Goal: Information Seeking & Learning: Learn about a topic

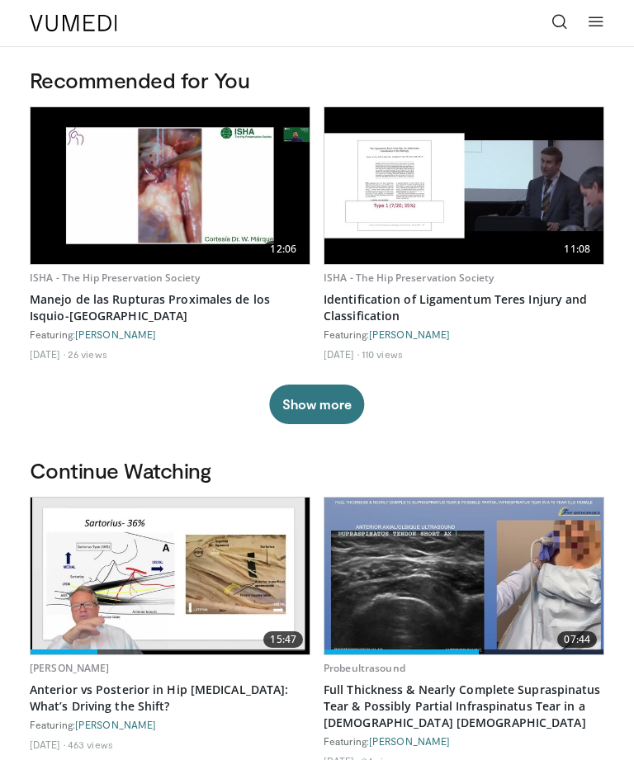
click at [556, 30] on icon at bounding box center [559, 21] width 16 height 16
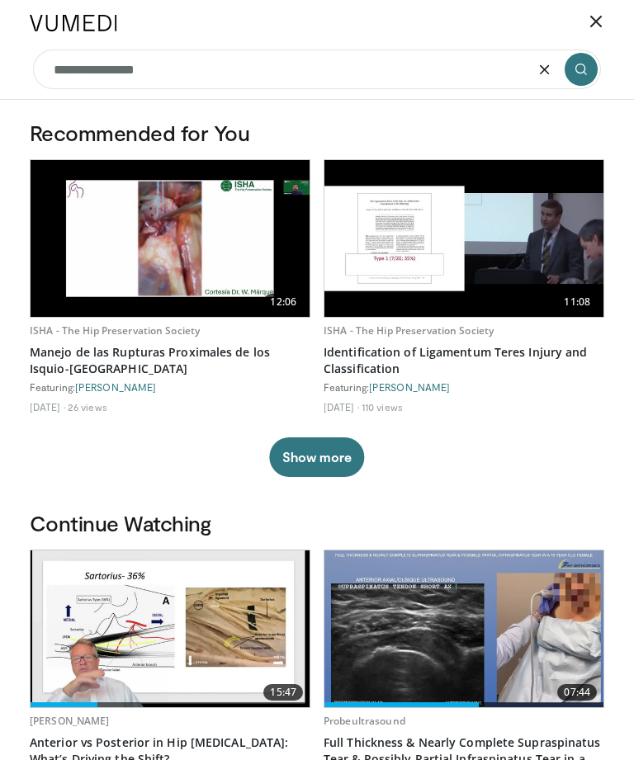
type input "**********"
click at [581, 68] on icon "submit" at bounding box center [580, 69] width 13 height 13
click at [108, 64] on input "**********" at bounding box center [317, 69] width 568 height 40
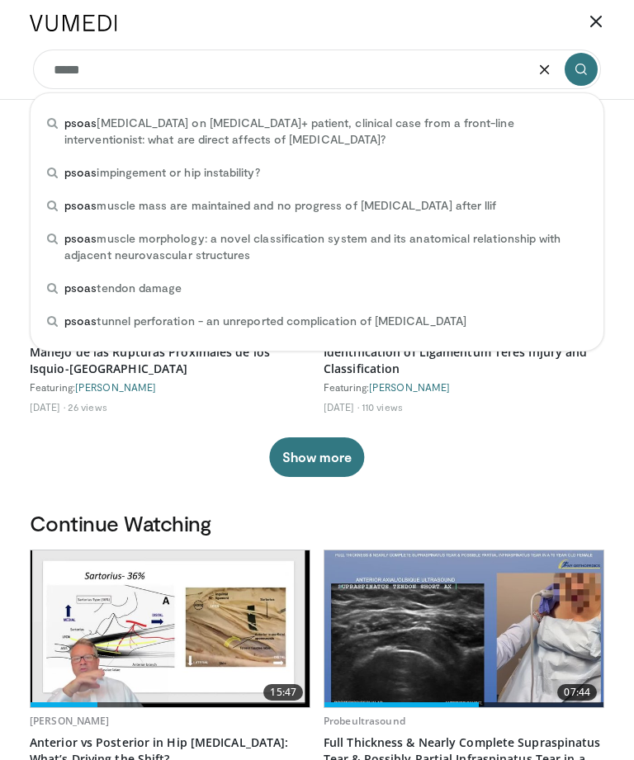
click at [101, 168] on span "psoas impingement or hip instability?" at bounding box center [161, 172] width 195 height 16
type input "**********"
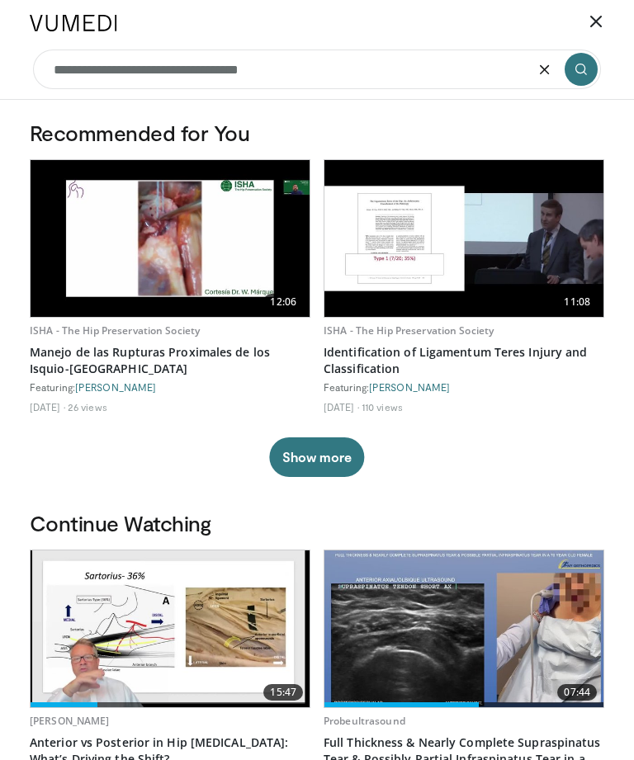
click at [571, 69] on button "submit" at bounding box center [580, 69] width 33 height 33
click at [586, 69] on icon "submit" at bounding box center [580, 69] width 13 height 13
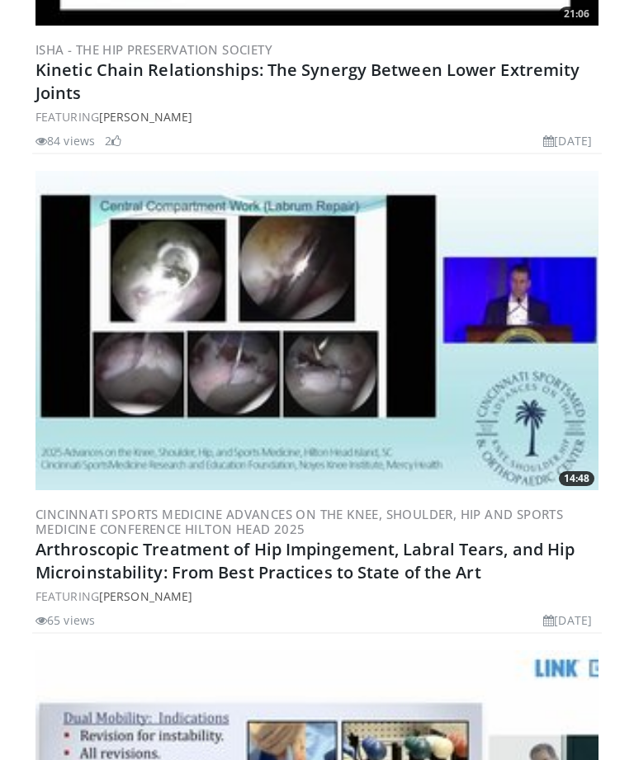
scroll to position [1800, 0]
click at [122, 568] on link "Arthroscopic Treatment of Hip Impingement, Labral Tears, and Hip Microinstabili…" at bounding box center [304, 560] width 539 height 45
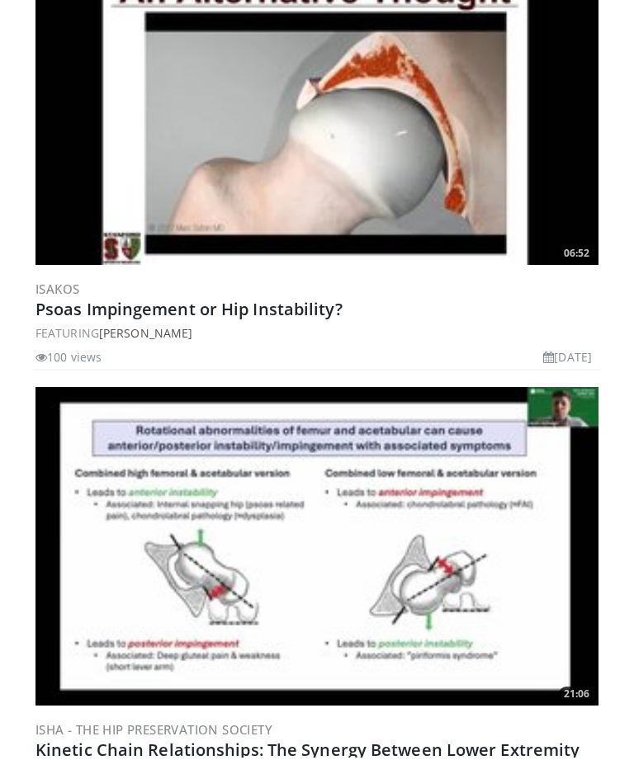
scroll to position [1120, 0]
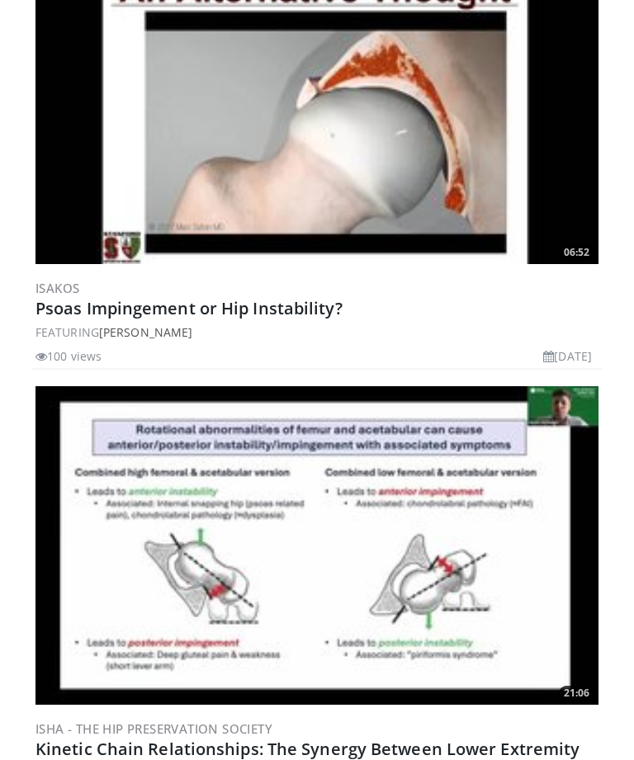
click at [147, 309] on link "Psoas Impingement or Hip Instability?" at bounding box center [188, 309] width 307 height 22
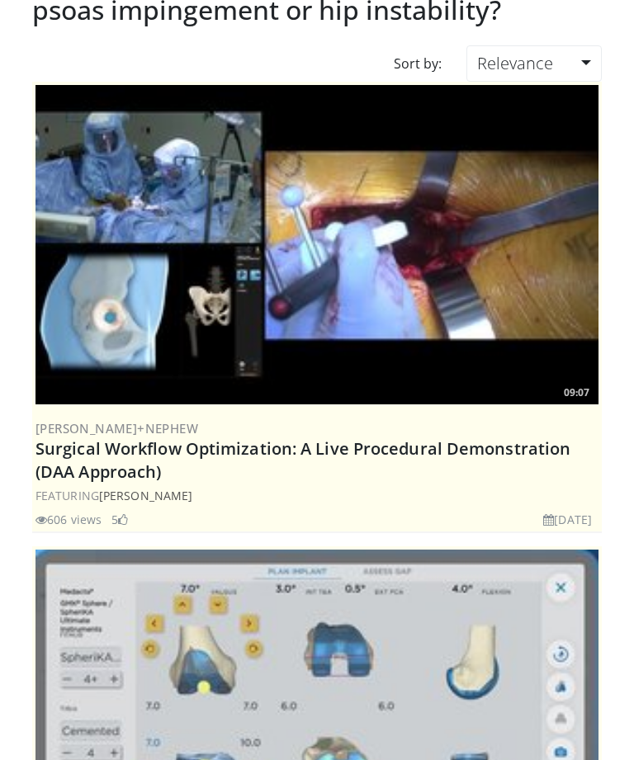
scroll to position [0, 0]
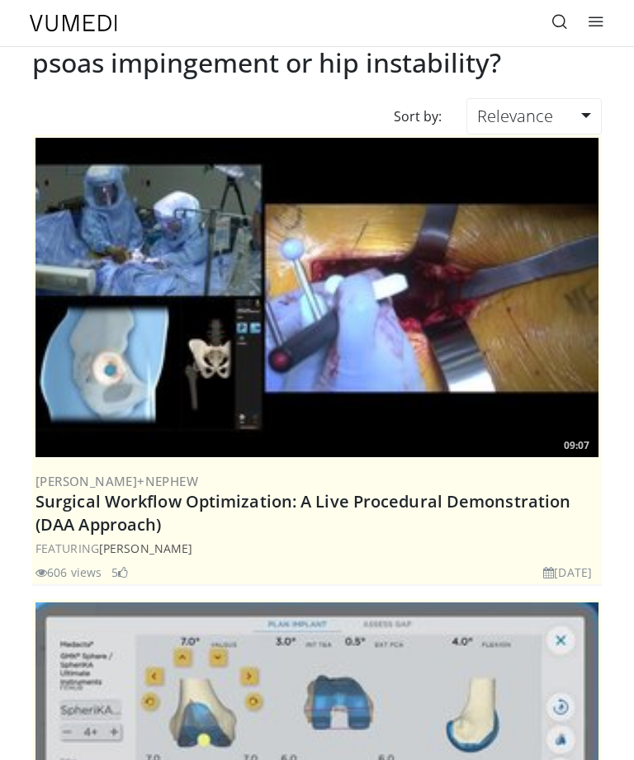
click at [558, 21] on icon at bounding box center [559, 21] width 16 height 16
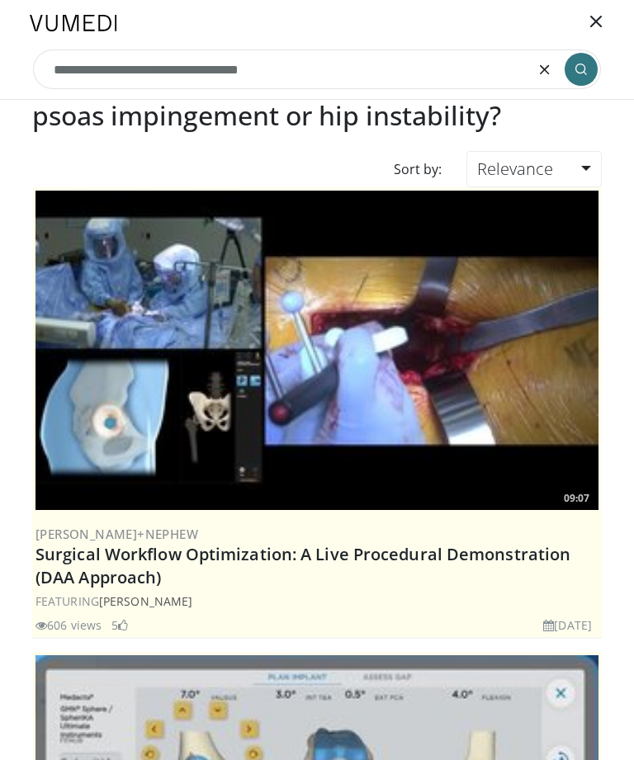
click at [551, 63] on icon "button" at bounding box center [544, 69] width 13 height 13
type input "**********"
click at [572, 70] on button "submit" at bounding box center [580, 69] width 33 height 33
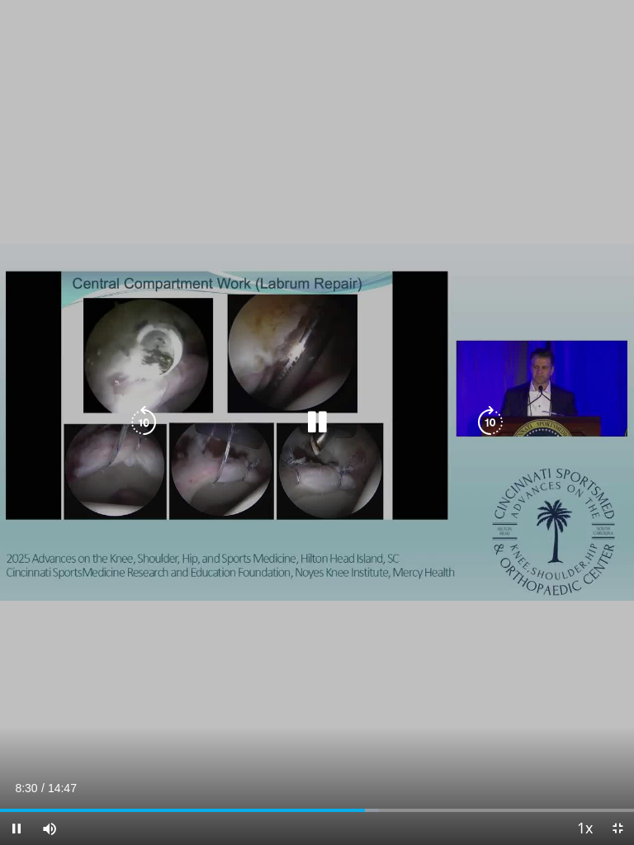
click at [81, 567] on div "10 seconds Tap to unmute" at bounding box center [317, 422] width 634 height 845
click at [372, 759] on div "Progress Bar" at bounding box center [190, 809] width 381 height 3
click at [444, 759] on div "Progress Bar" at bounding box center [494, 809] width 253 height 3
click at [402, 759] on div "Progress Bar" at bounding box center [225, 809] width 451 height 3
click at [479, 759] on div "Progress Bar" at bounding box center [501, 809] width 266 height 3
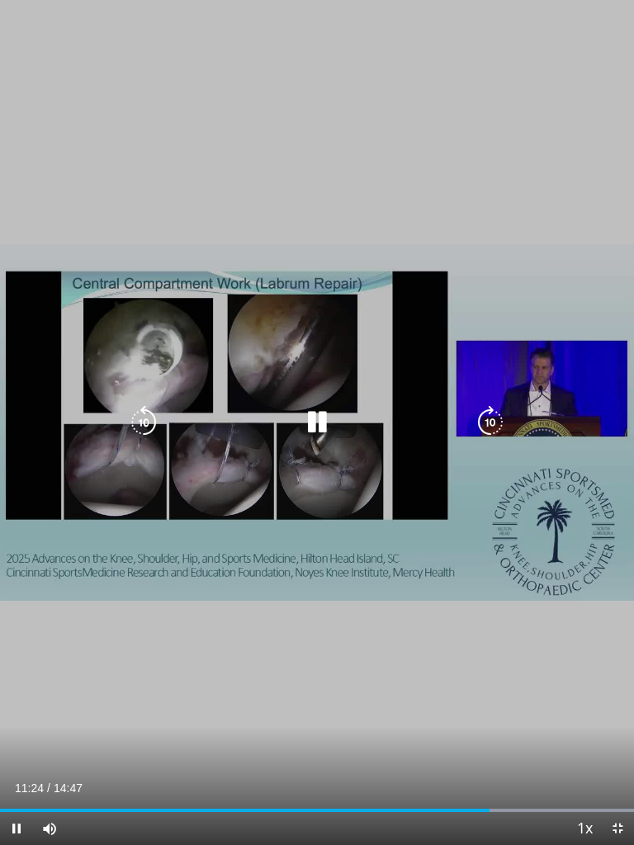
click at [516, 759] on div "Progress Bar" at bounding box center [501, 809] width 266 height 3
click at [546, 759] on div "Progress Bar" at bounding box center [501, 809] width 266 height 3
click at [554, 759] on div "Progress Bar" at bounding box center [501, 809] width 266 height 3
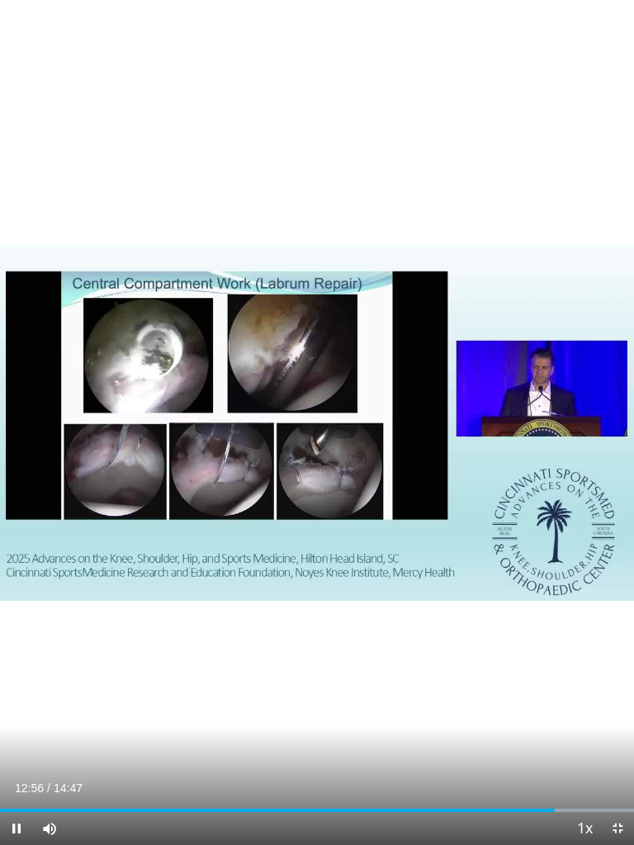
click at [568, 759] on div "Progress Bar" at bounding box center [501, 809] width 266 height 3
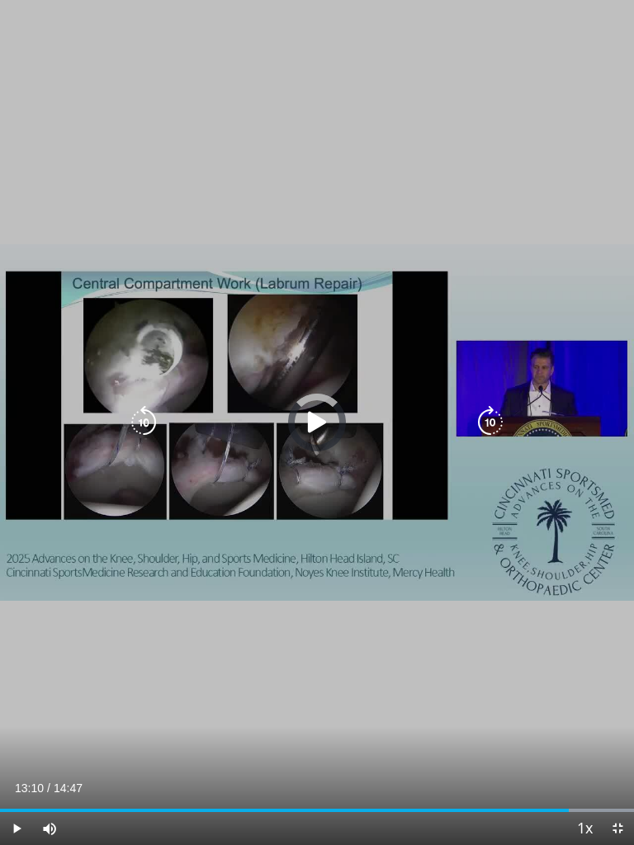
click at [565, 759] on div "Progress Bar" at bounding box center [501, 809] width 266 height 3
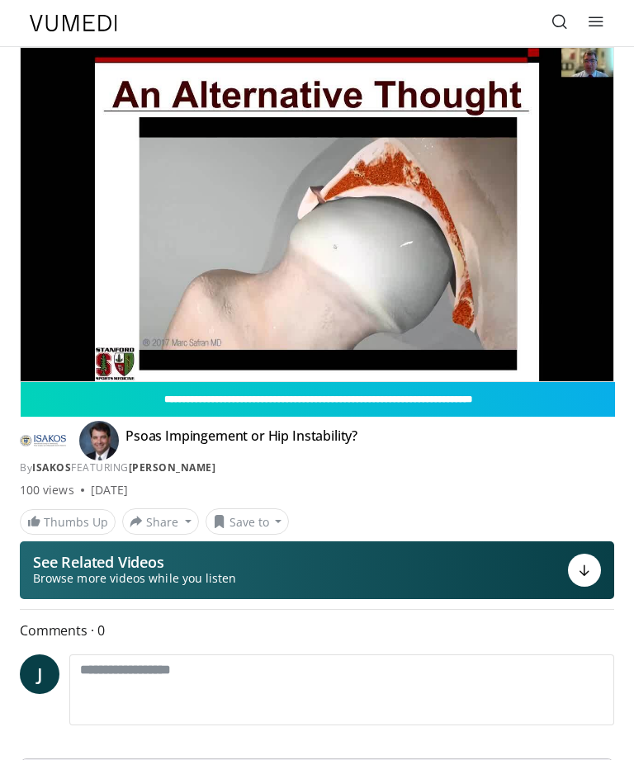
click at [542, 243] on div "10 seconds Tap to unmute" at bounding box center [317, 214] width 592 height 333
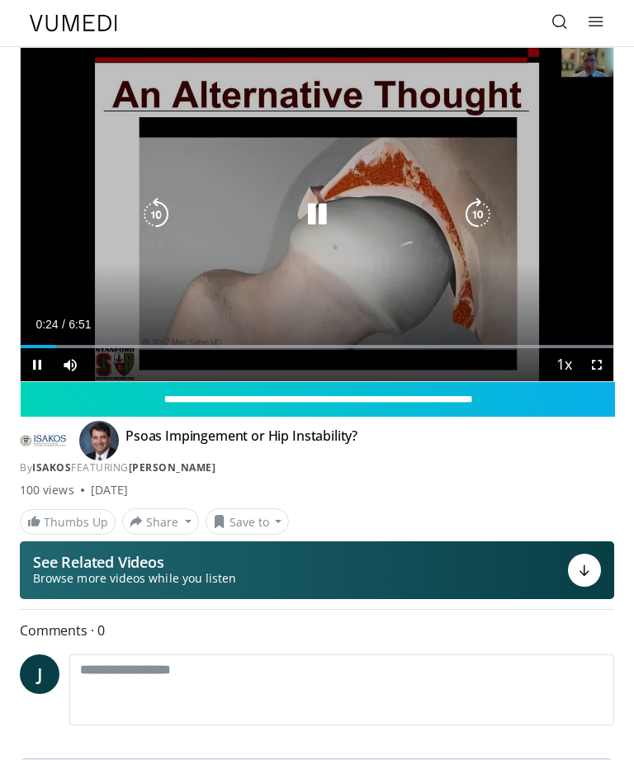
click at [488, 210] on icon "Video Player" at bounding box center [477, 214] width 33 height 33
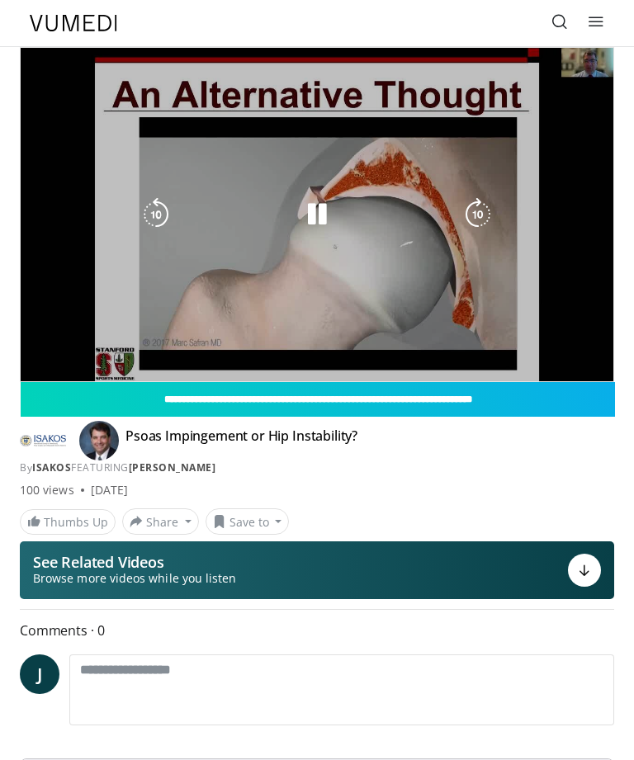
click at [553, 223] on div "10 seconds Tap to unmute" at bounding box center [317, 214] width 592 height 333
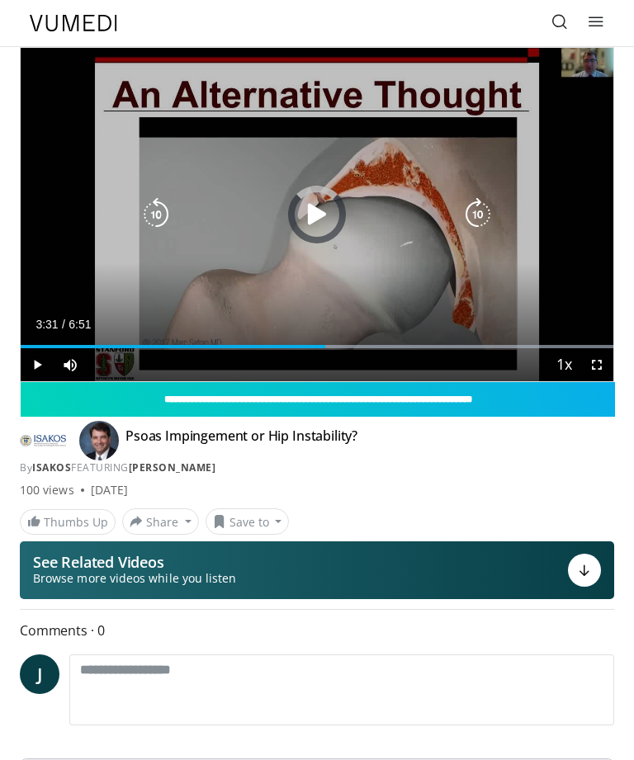
click at [377, 345] on div "Progress Bar" at bounding box center [317, 346] width 592 height 3
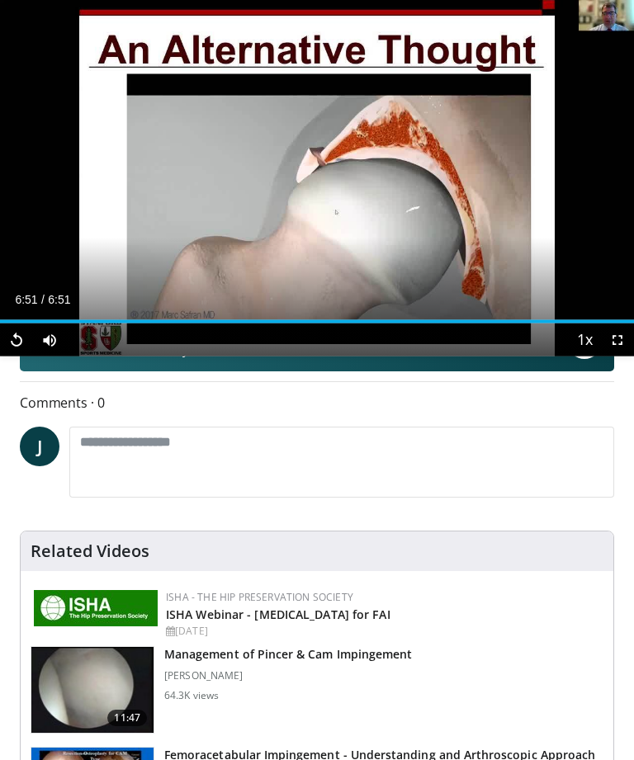
scroll to position [206, 0]
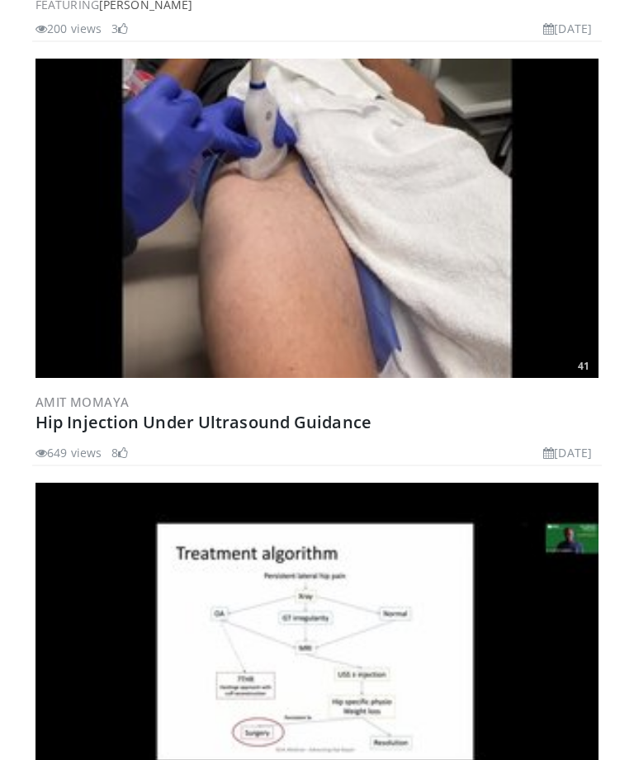
scroll to position [1789, 0]
click at [175, 414] on link "Hip Injection Under Ultrasound Guidance" at bounding box center [203, 422] width 336 height 22
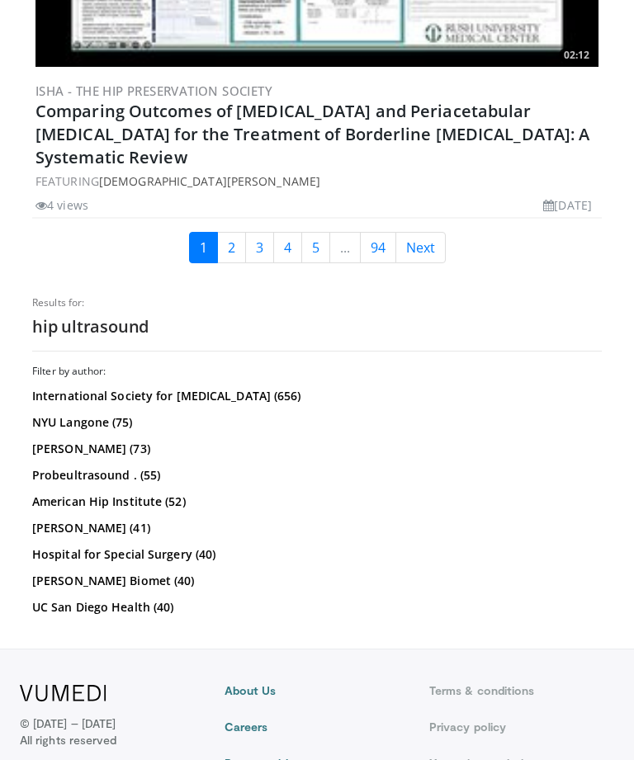
scroll to position [11900, 0]
click at [78, 469] on link "Probeultrasound . (55)" at bounding box center [314, 476] width 565 height 16
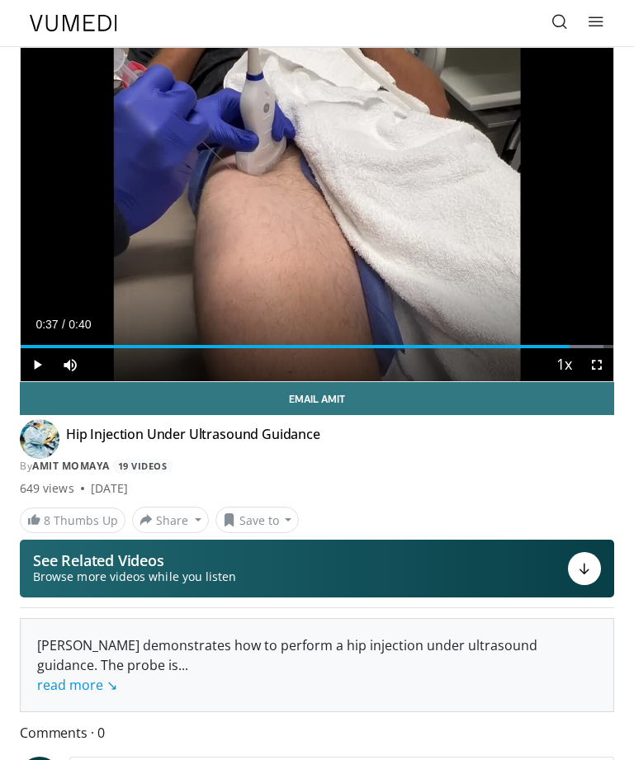
click at [577, 567] on div at bounding box center [584, 568] width 33 height 33
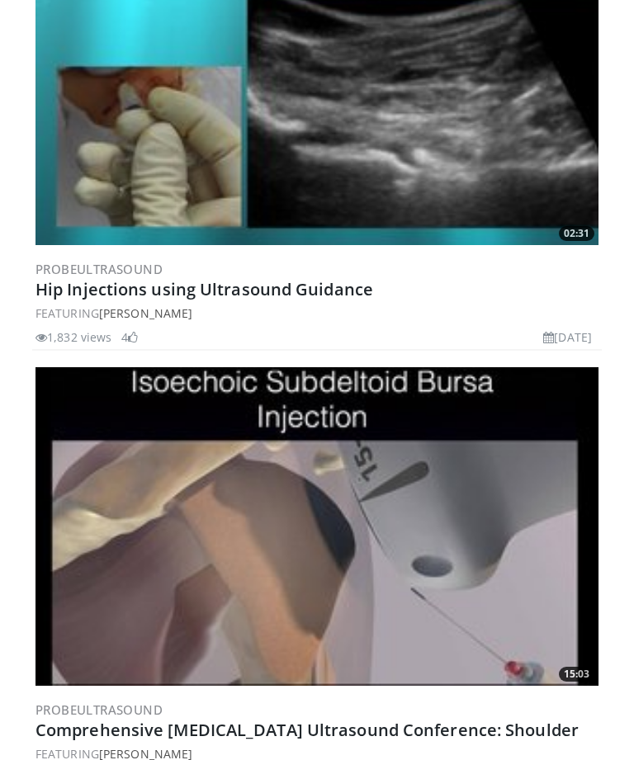
scroll to position [2018, 0]
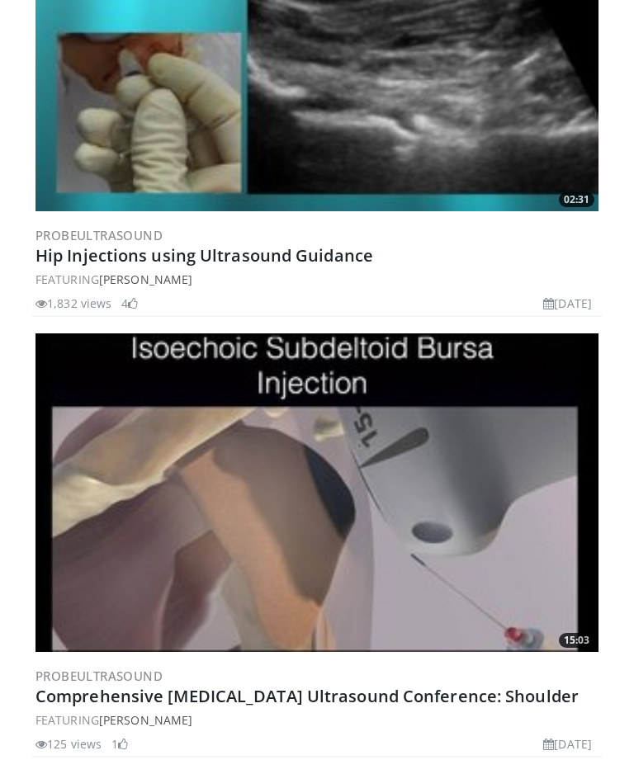
click at [124, 249] on link "Hip Injections using Ultrasound Guidance" at bounding box center [203, 256] width 337 height 22
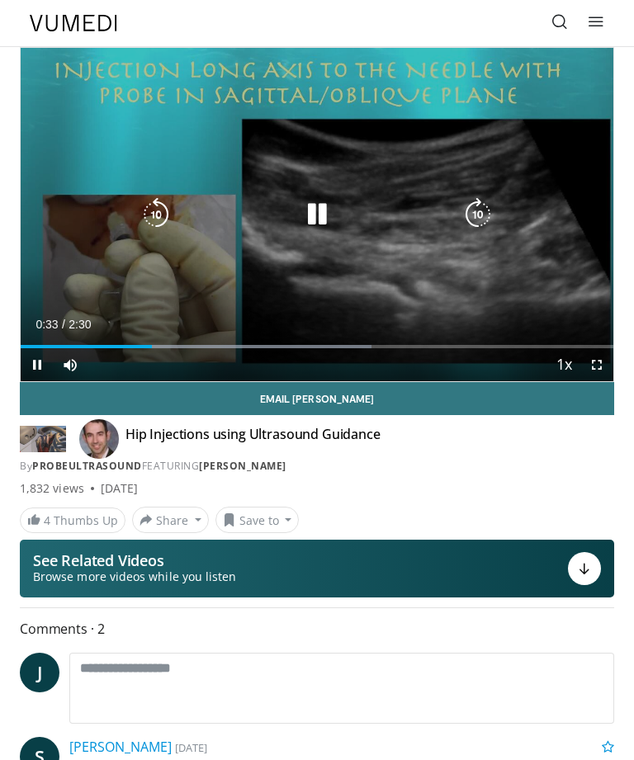
click at [490, 207] on icon "Video Player" at bounding box center [477, 214] width 33 height 33
click at [482, 211] on icon "Video Player" at bounding box center [477, 214] width 33 height 33
click at [477, 215] on icon "Video Player" at bounding box center [477, 214] width 33 height 33
click at [473, 210] on icon "Video Player" at bounding box center [477, 214] width 33 height 33
click at [474, 209] on icon "Video Player" at bounding box center [477, 214] width 33 height 33
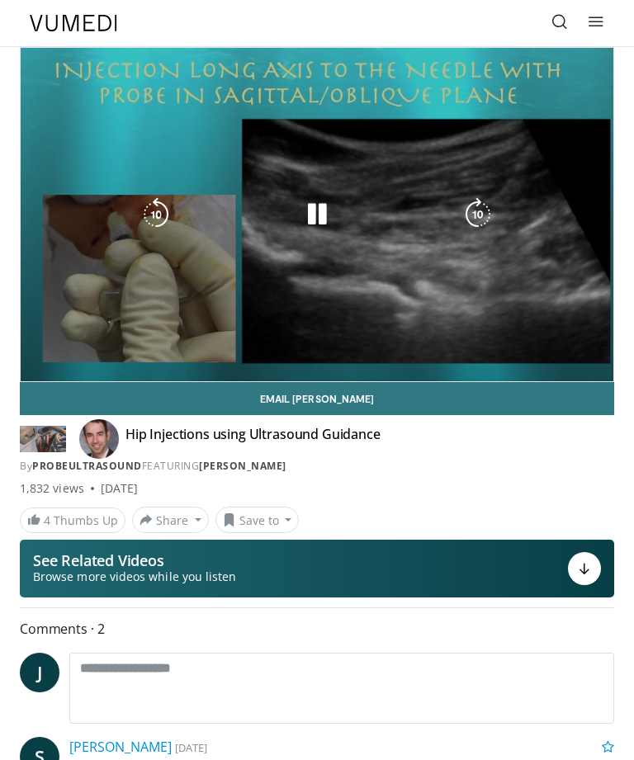
click at [518, 258] on div "30 seconds Tap to unmute" at bounding box center [317, 214] width 592 height 333
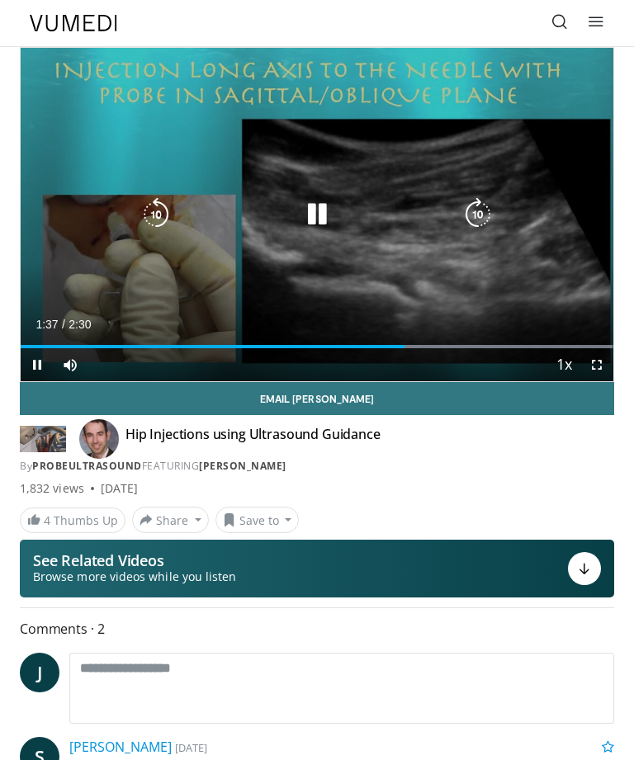
click at [473, 210] on icon "Video Player" at bounding box center [477, 214] width 33 height 33
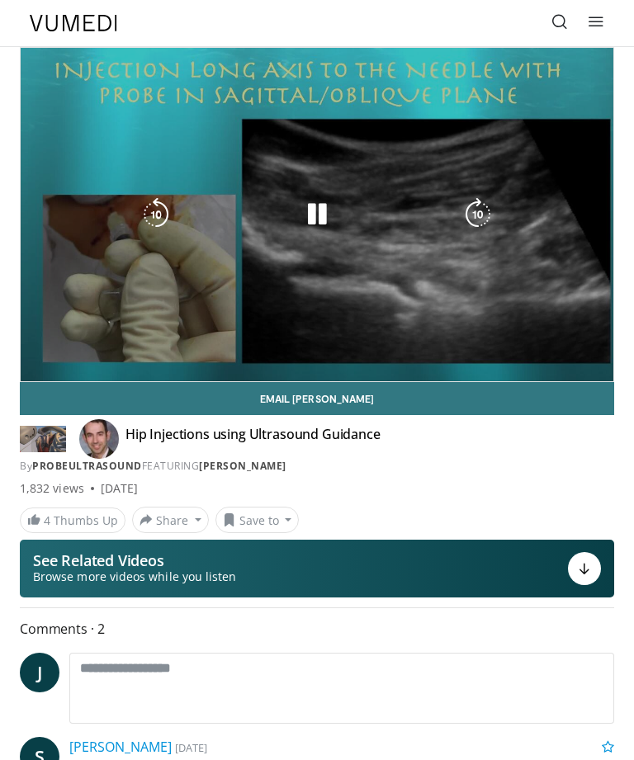
click at [506, 228] on div "10 seconds Tap to unmute" at bounding box center [317, 214] width 592 height 333
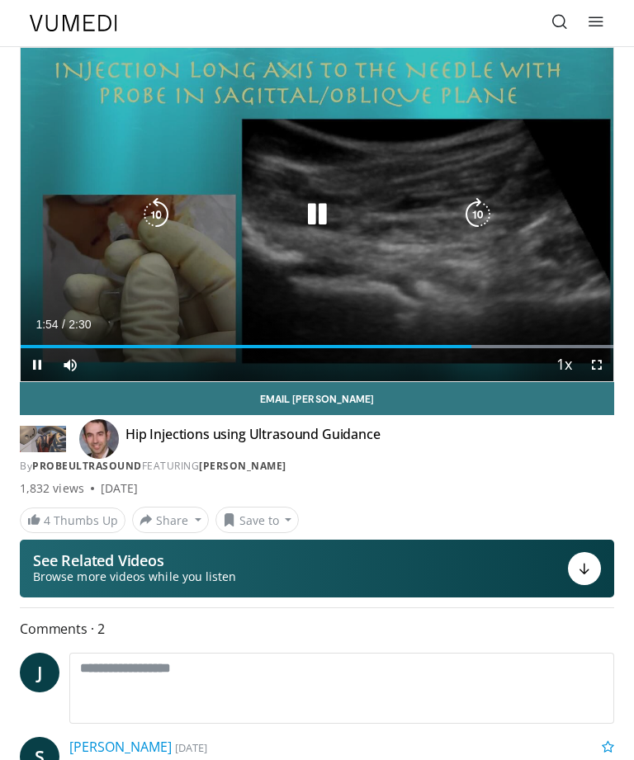
click at [473, 210] on icon "Video Player" at bounding box center [477, 214] width 33 height 33
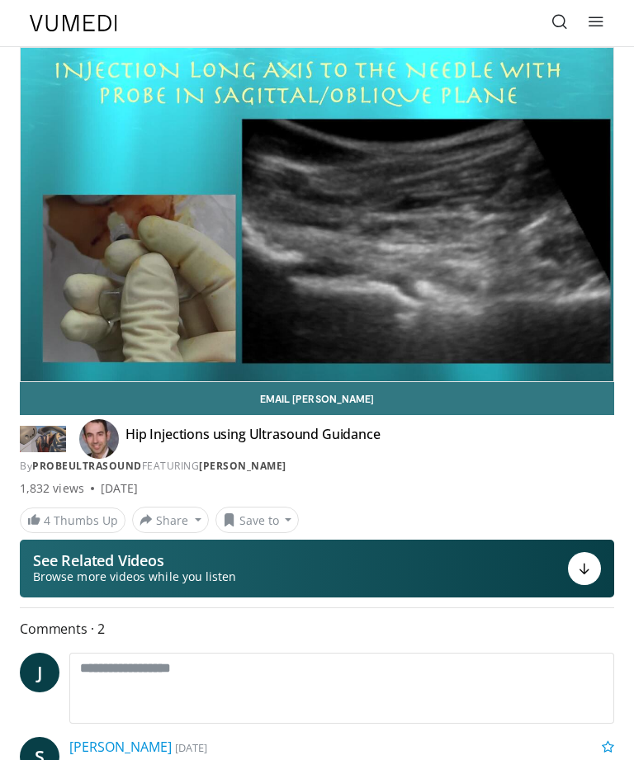
click at [485, 242] on div "10 seconds Tap to unmute" at bounding box center [317, 214] width 592 height 333
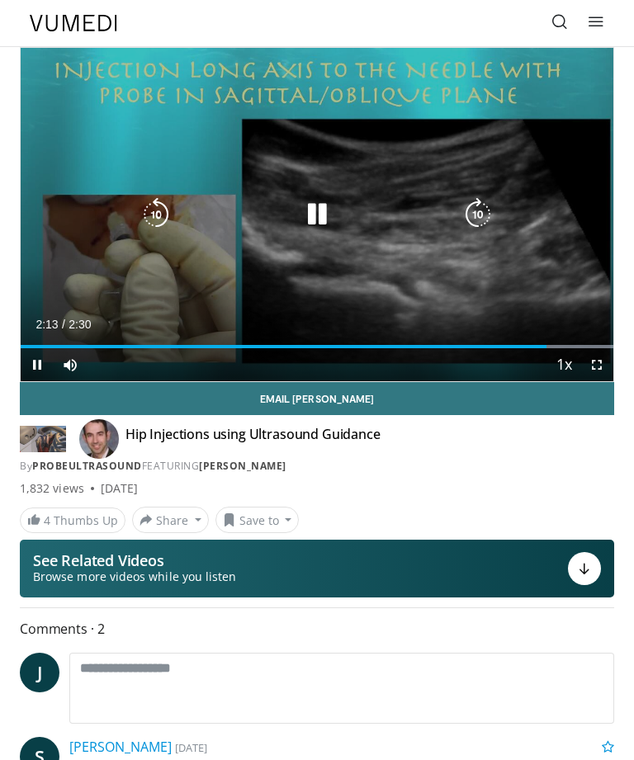
click at [473, 206] on icon "Video Player" at bounding box center [477, 214] width 33 height 33
click at [478, 211] on icon "Video Player" at bounding box center [477, 214] width 33 height 33
click at [480, 209] on icon "Video Player" at bounding box center [477, 214] width 33 height 33
click at [478, 214] on icon "Video Player" at bounding box center [477, 214] width 33 height 33
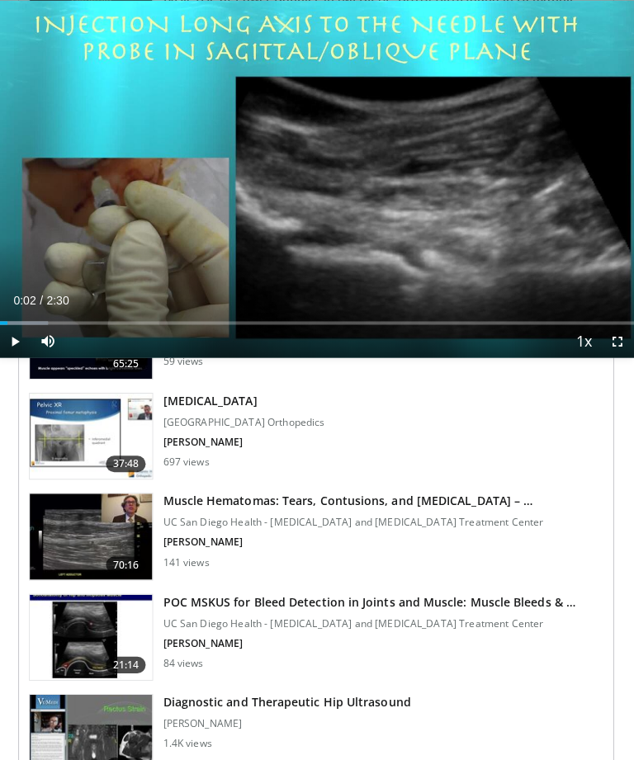
scroll to position [1819, 0]
